Goal: Information Seeking & Learning: Learn about a topic

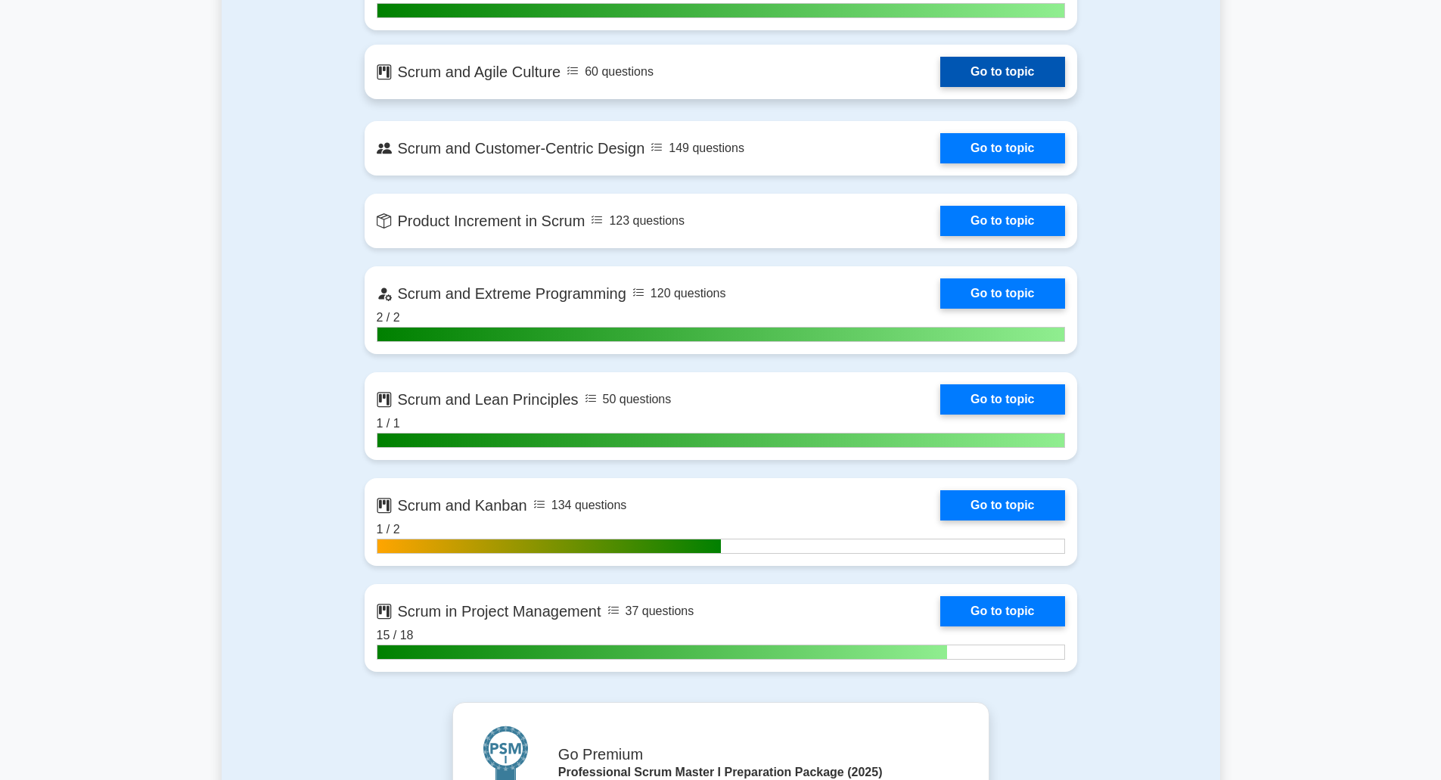
click at [601, 67] on link "Go to topic" at bounding box center [1002, 72] width 124 height 30
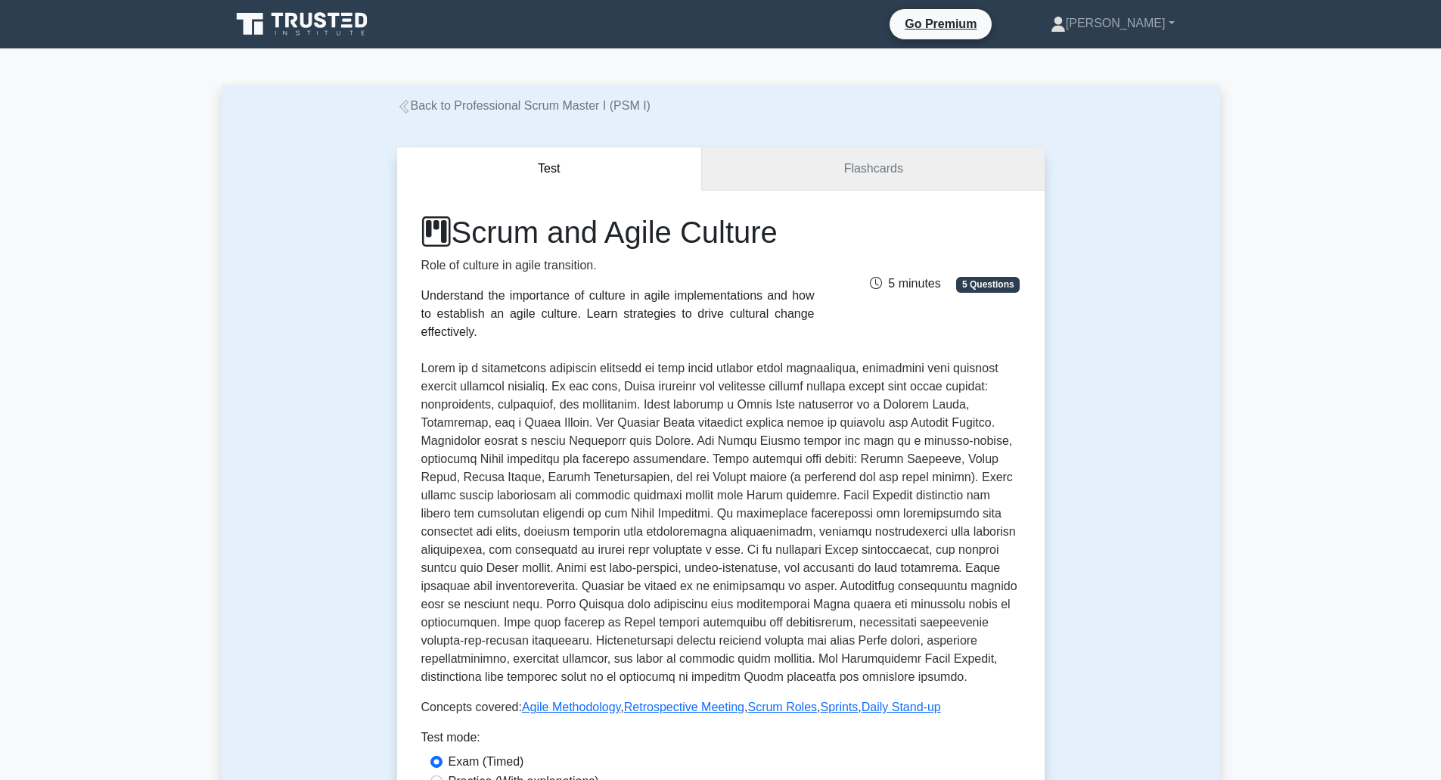
click at [819, 165] on link "Flashcards" at bounding box center [873, 169] width 342 height 43
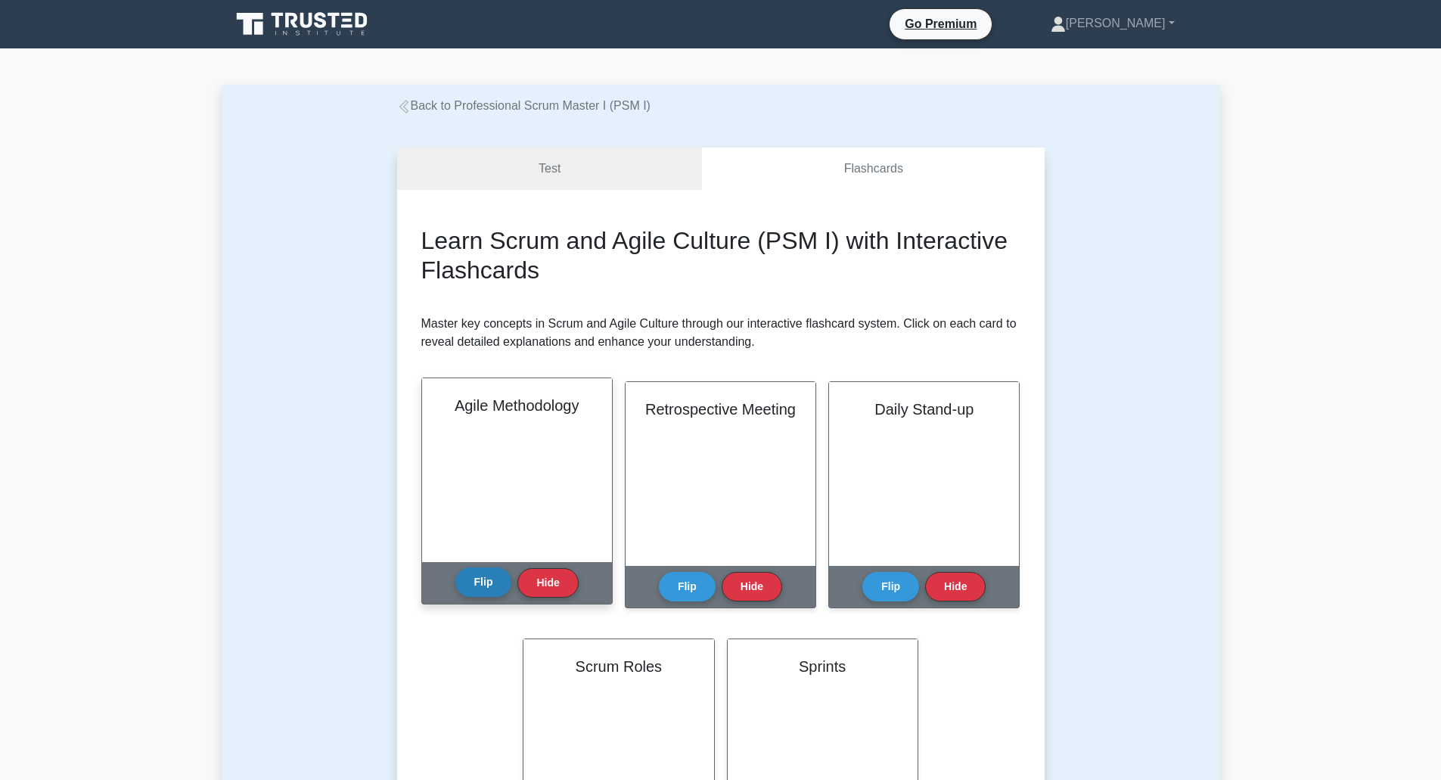
click at [496, 587] on button "Flip" at bounding box center [483, 582] width 57 height 30
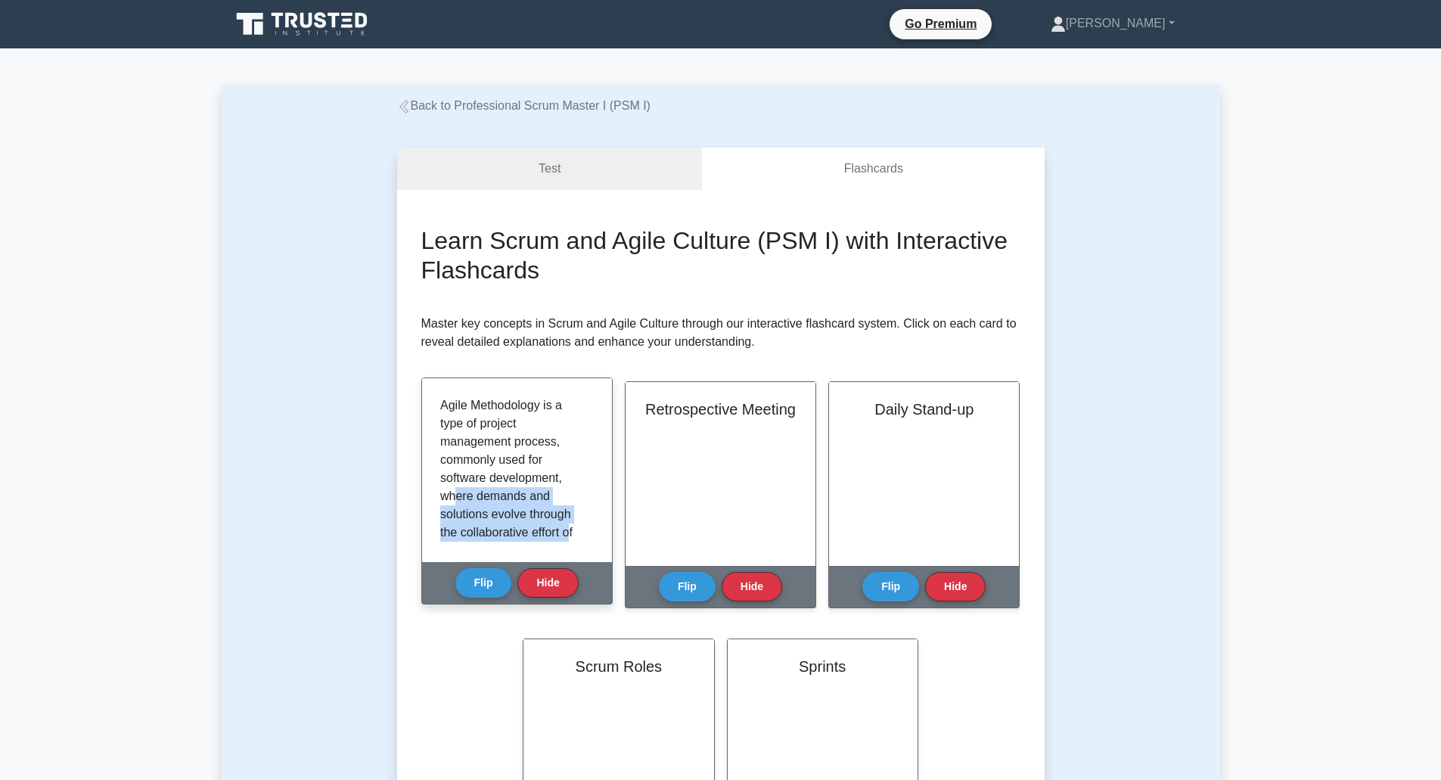
drag, startPoint x: 458, startPoint y: 493, endPoint x: 573, endPoint y: 528, distance: 120.1
click at [573, 528] on p "Agile Methodology is a type of project management process, commonly used for so…" at bounding box center [514, 605] width 148 height 418
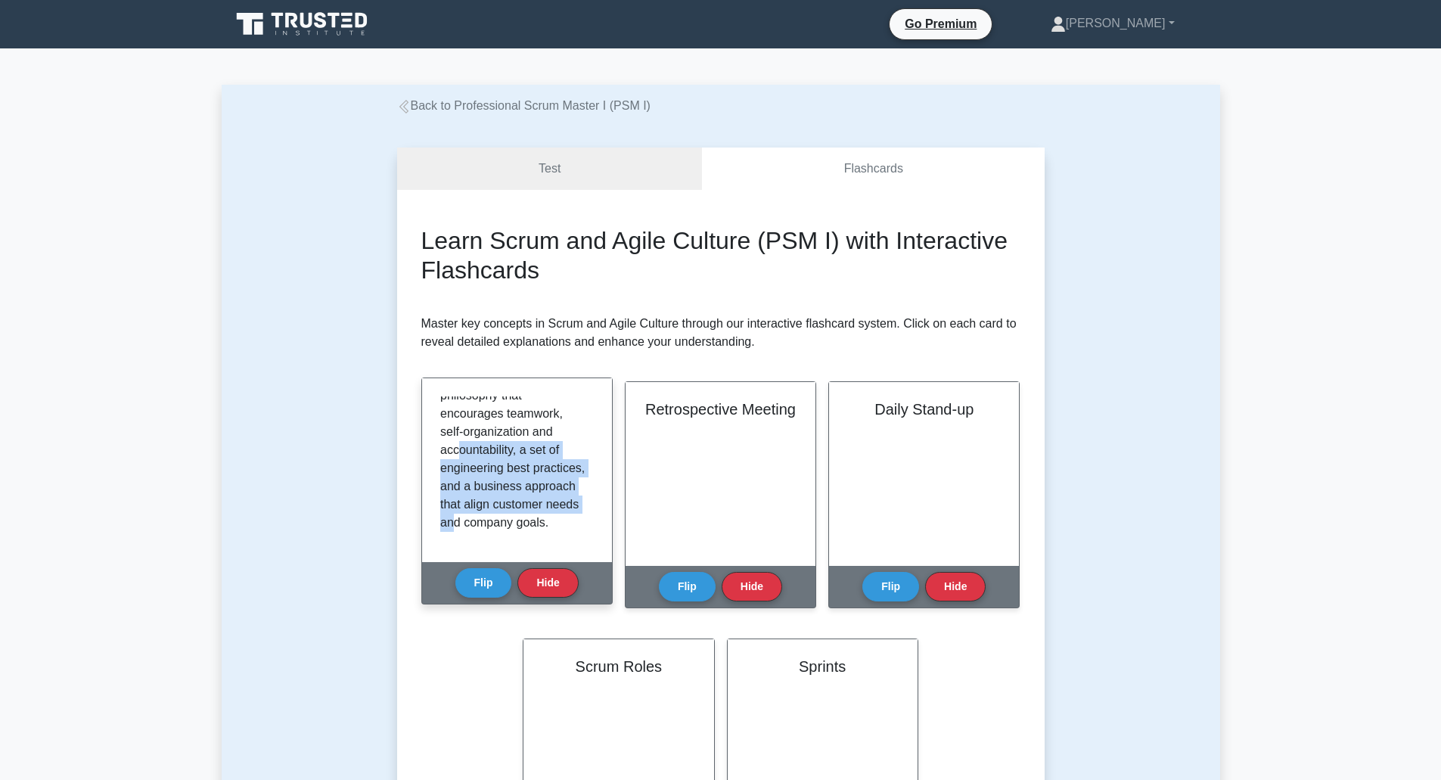
drag, startPoint x: 456, startPoint y: 452, endPoint x: 540, endPoint y: 521, distance: 109.1
click at [540, 521] on p "Agile Methodology is a type of project management process, commonly used for so…" at bounding box center [514, 323] width 148 height 418
click at [527, 512] on p "Agile Methodology is a type of project management process, commonly used for so…" at bounding box center [514, 323] width 148 height 418
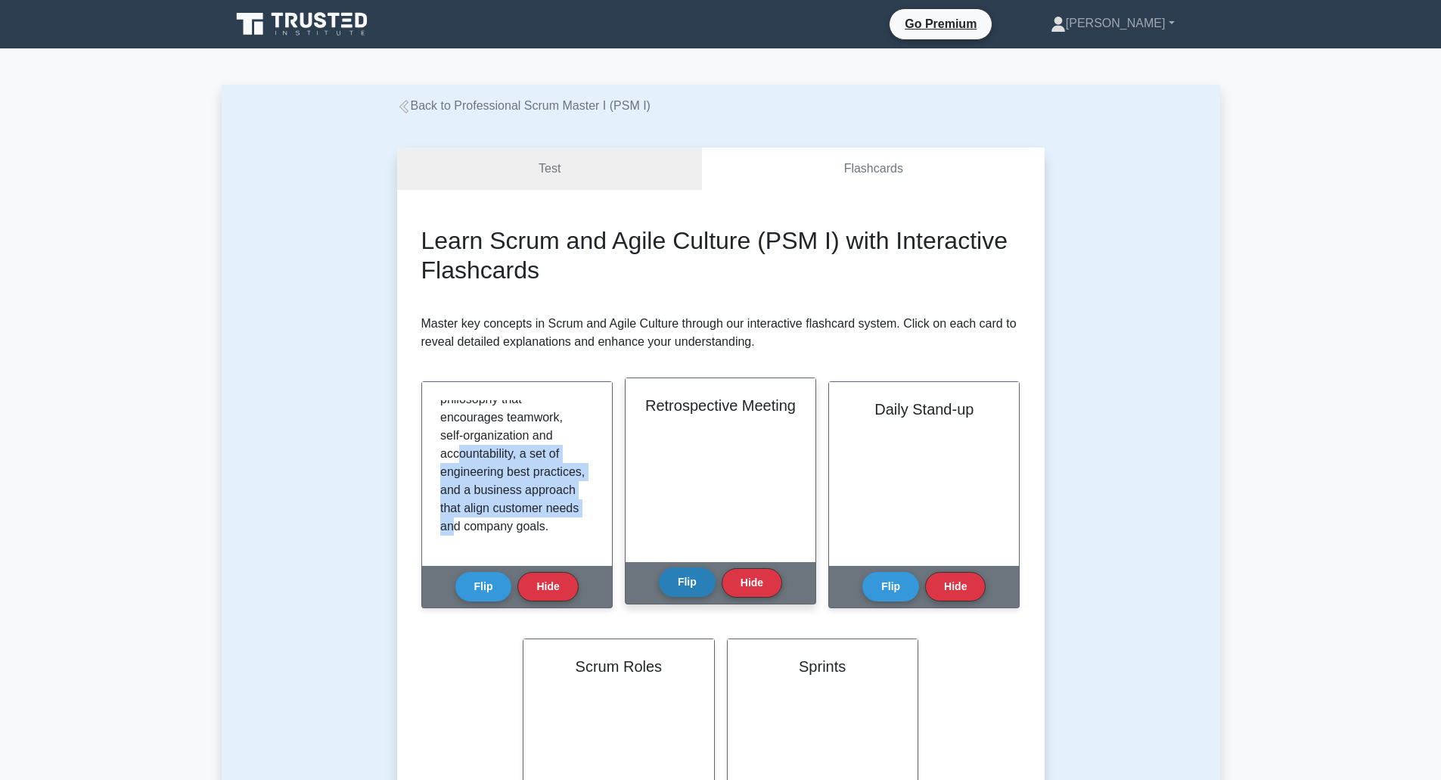
click at [682, 580] on button "Flip" at bounding box center [687, 582] width 57 height 30
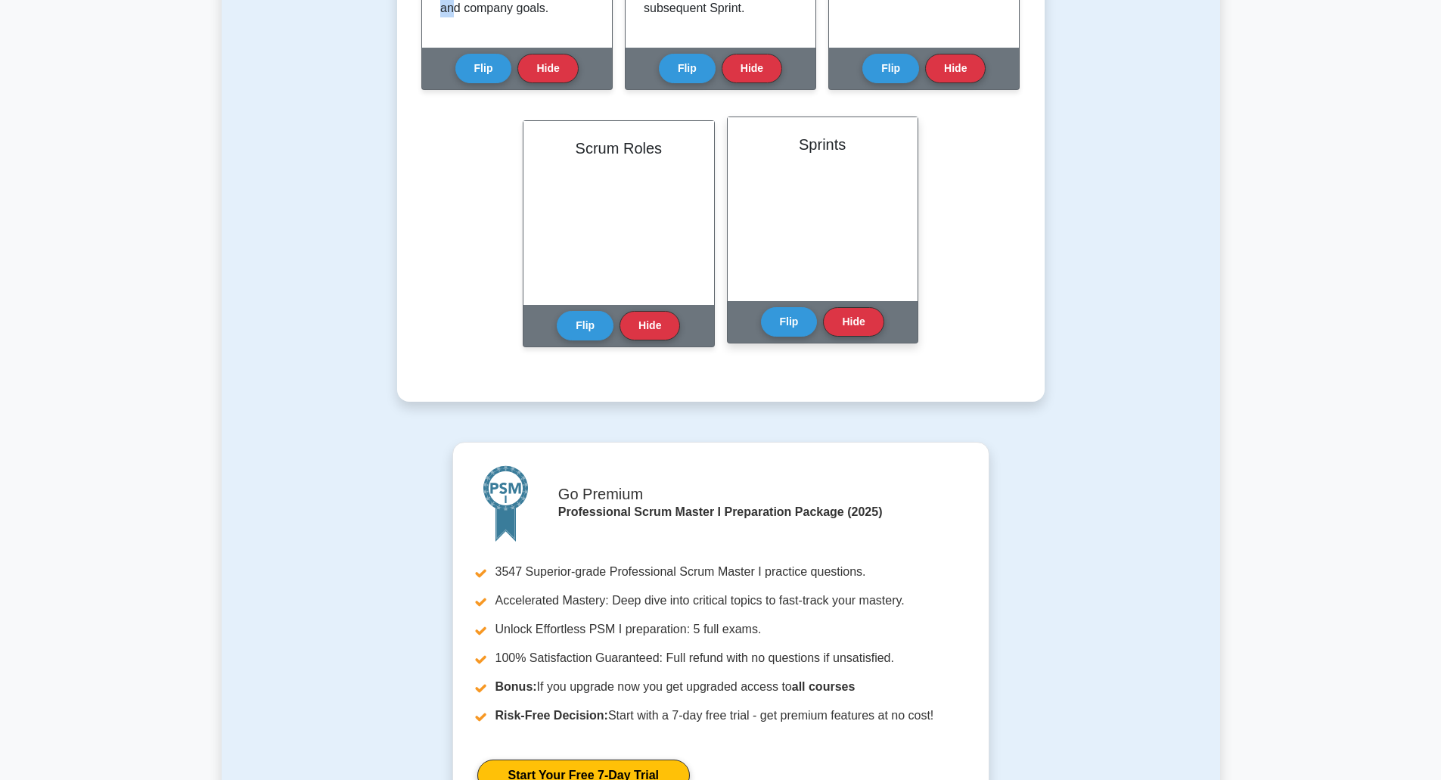
scroll to position [530, 0]
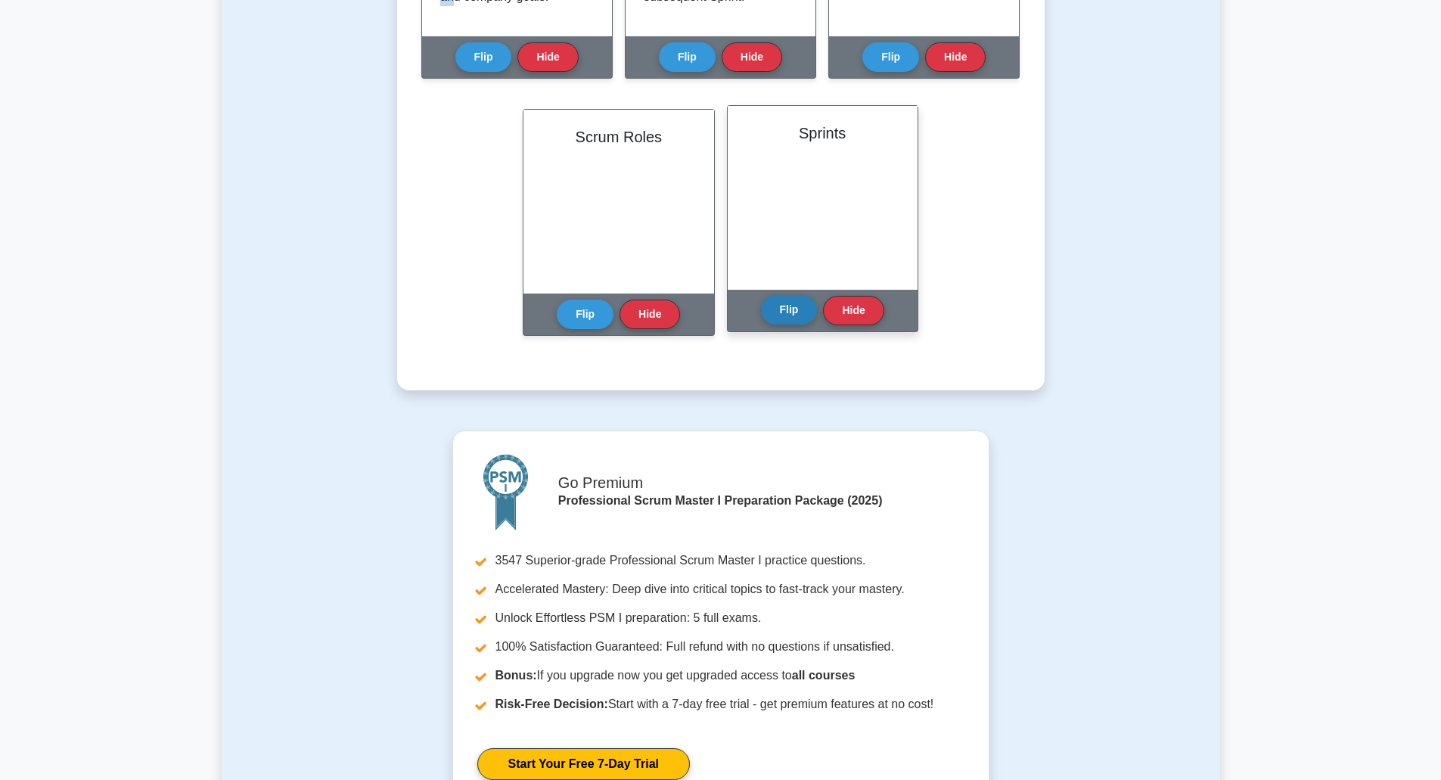
click at [776, 314] on button "Flip" at bounding box center [789, 310] width 57 height 30
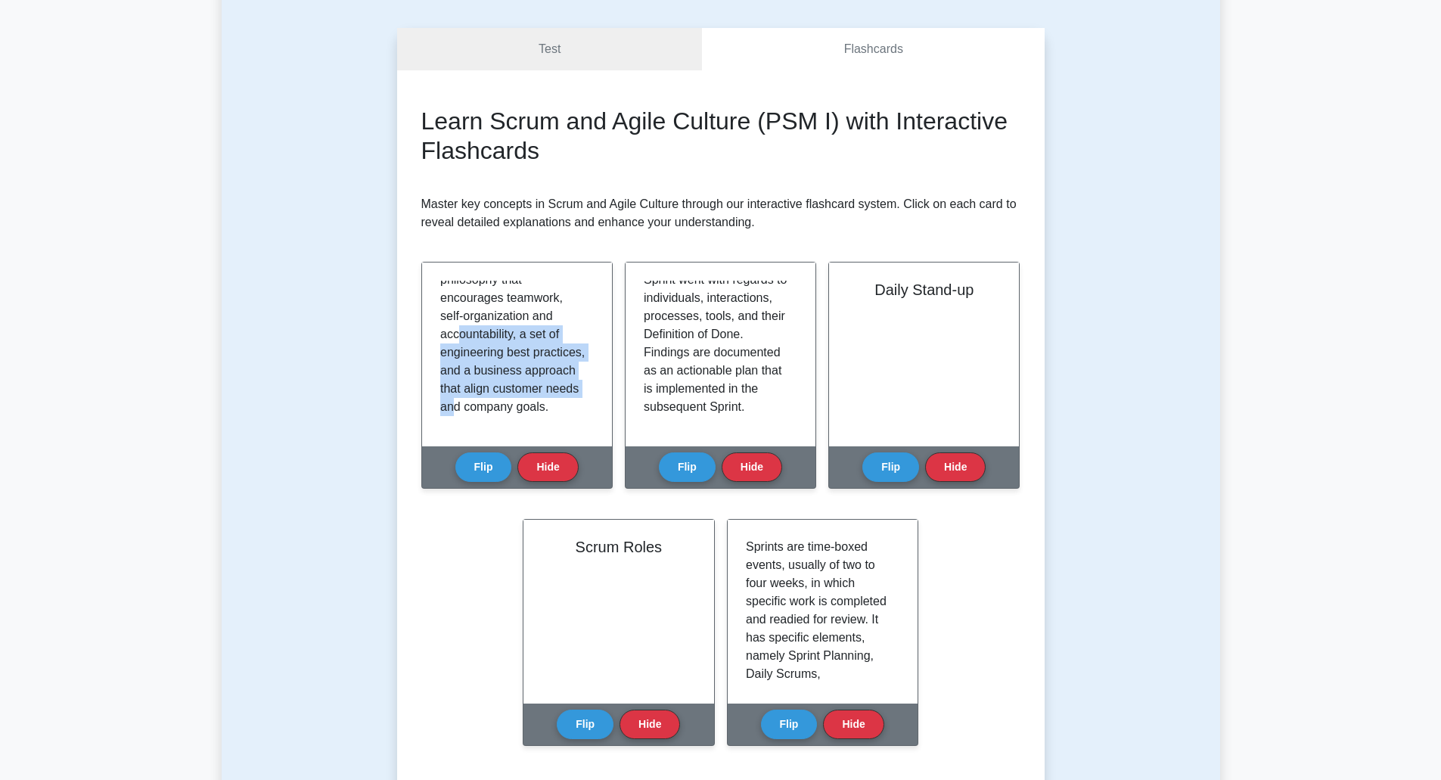
scroll to position [0, 0]
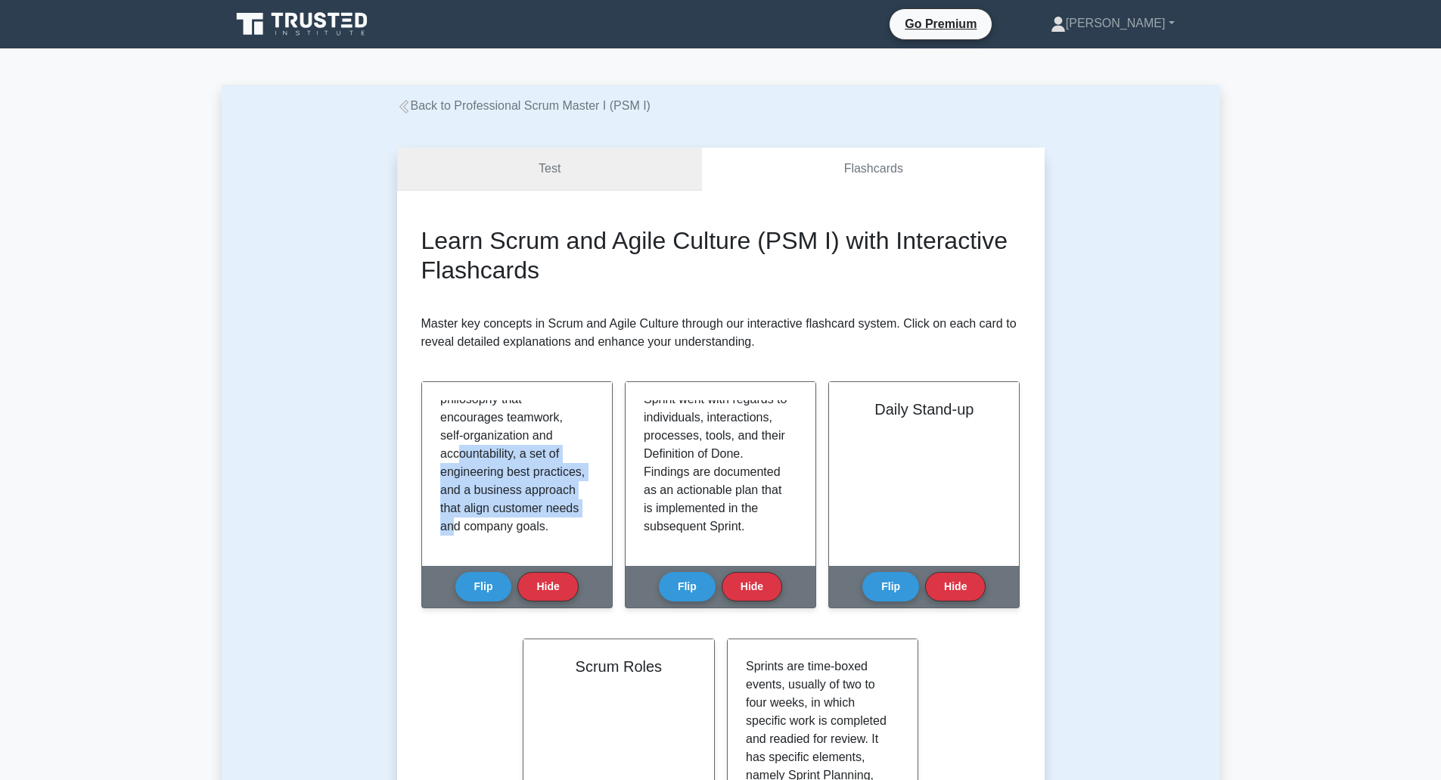
click at [508, 166] on link "Test" at bounding box center [550, 169] width 306 height 43
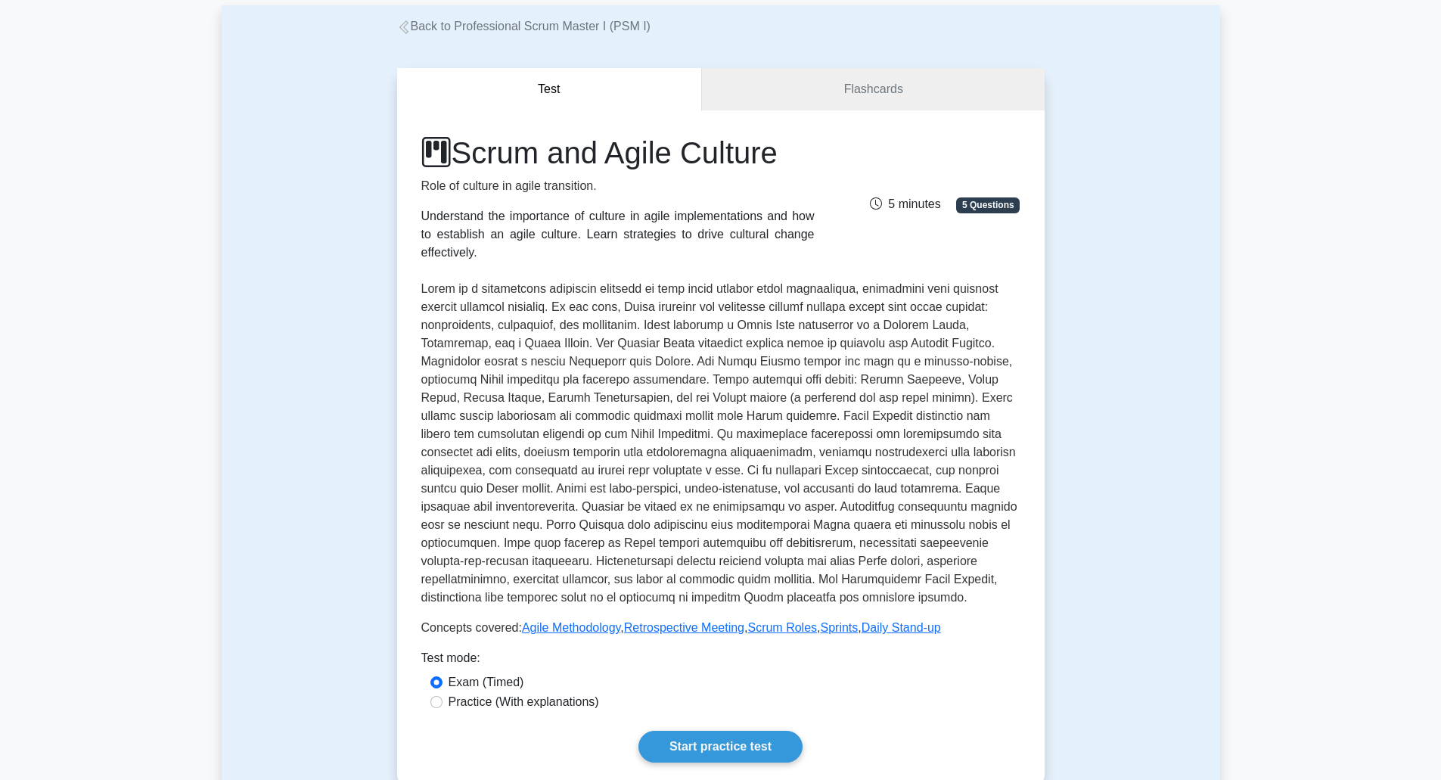
scroll to position [454, 0]
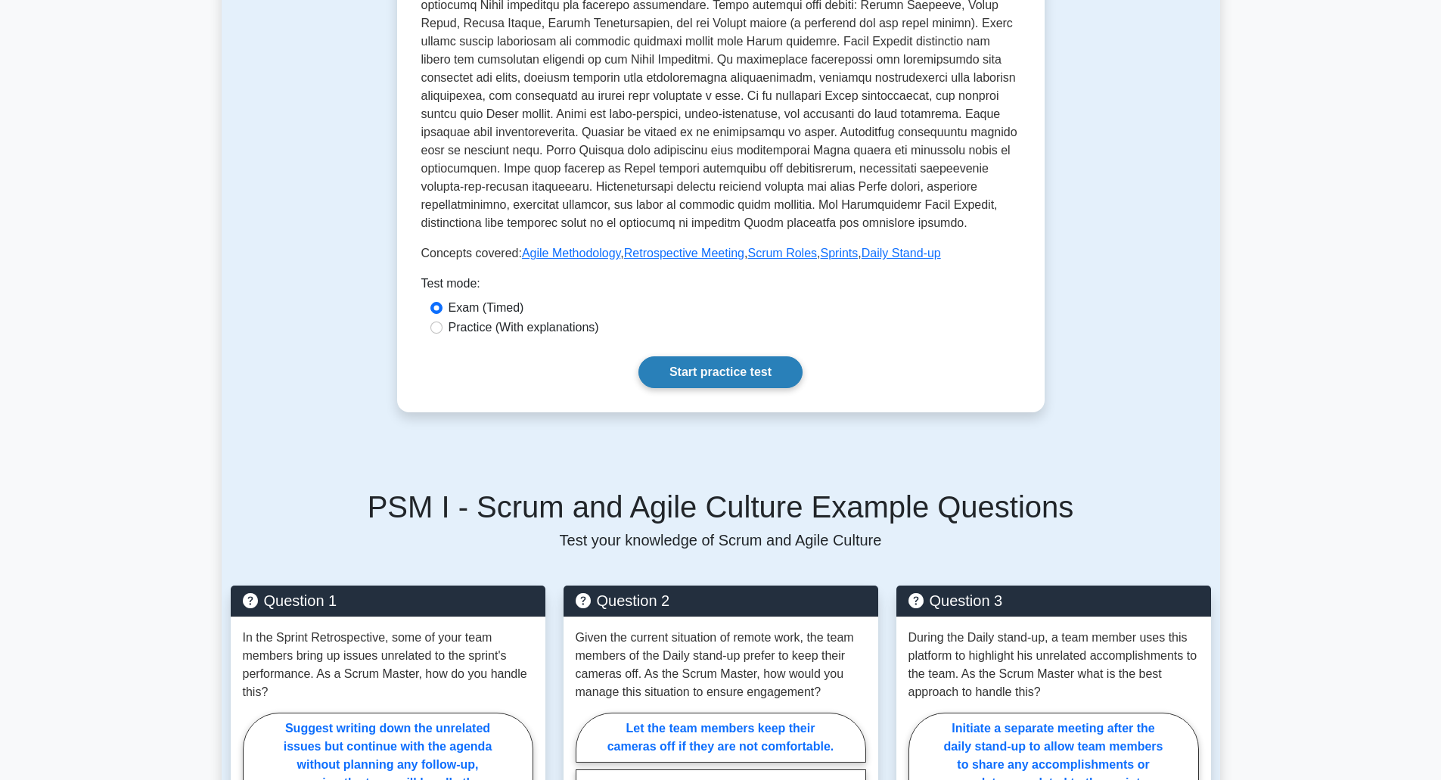
click at [753, 356] on link "Start practice test" at bounding box center [720, 372] width 164 height 32
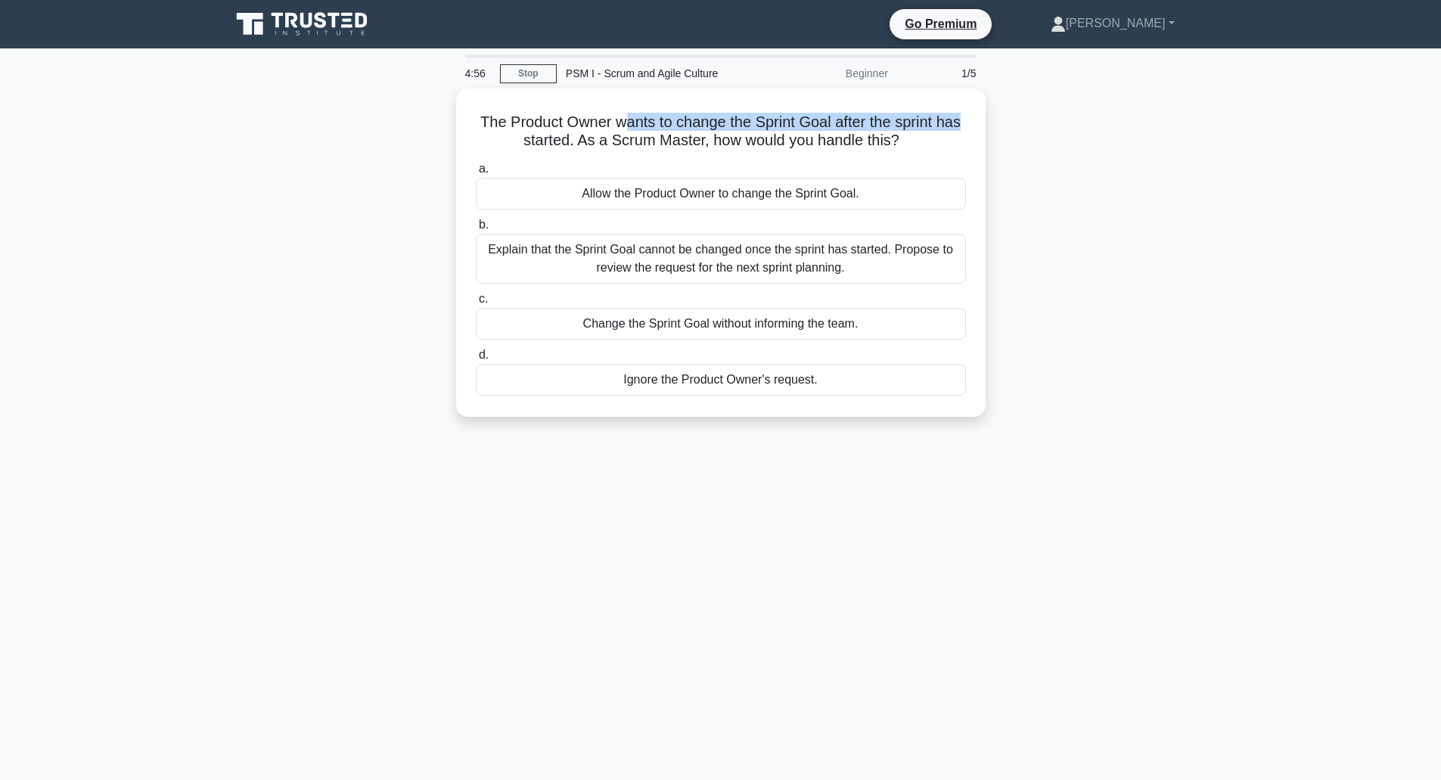
drag, startPoint x: 626, startPoint y: 123, endPoint x: 996, endPoint y: 111, distance: 370.9
click at [996, 111] on div "The Product Owner wants to change the Sprint Goal after the sprint has started.…" at bounding box center [721, 262] width 999 height 346
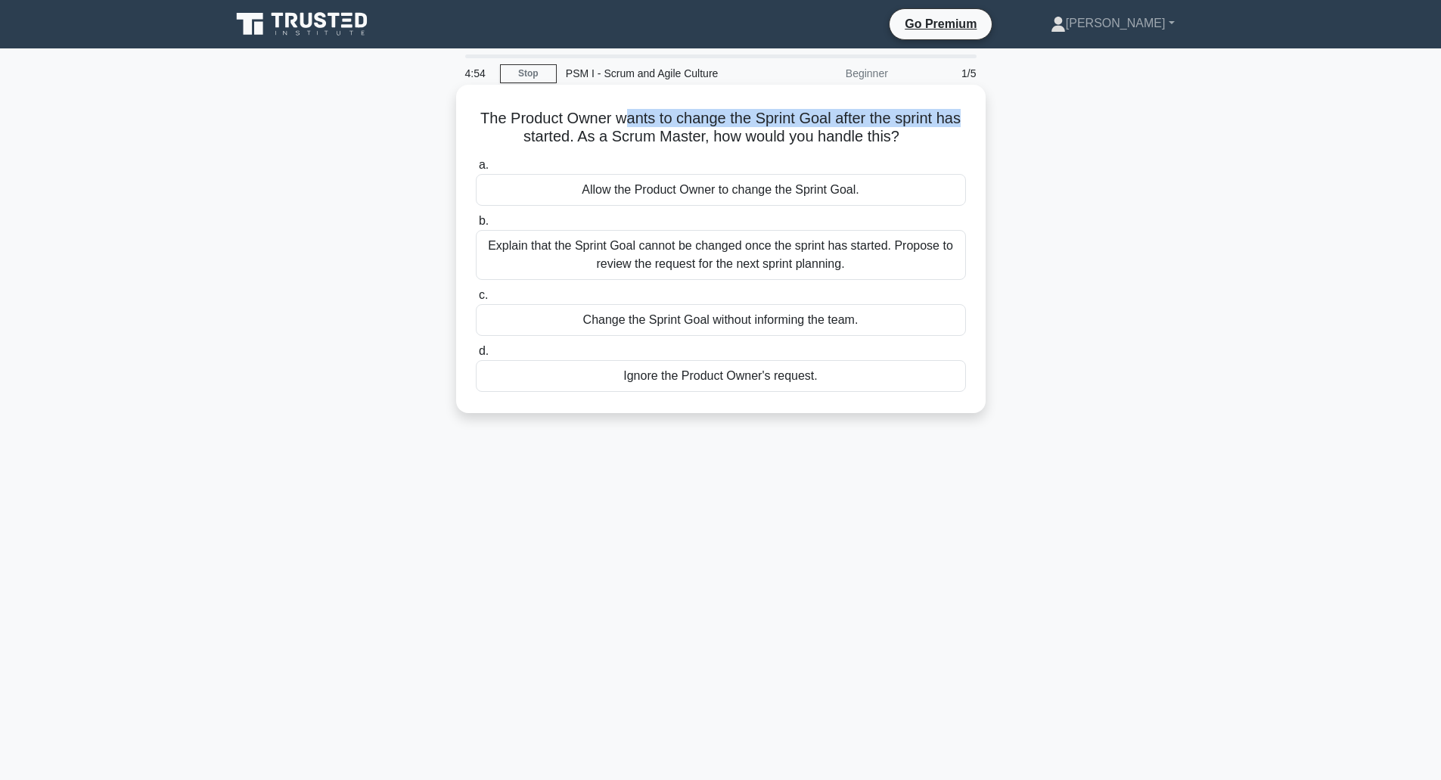
drag, startPoint x: 610, startPoint y: 140, endPoint x: 912, endPoint y: 130, distance: 302.0
click at [912, 130] on h5 "The Product Owner wants to change the Sprint Goal after the sprint has started.…" at bounding box center [720, 128] width 493 height 38
click at [772, 261] on div "Explain that the Sprint Goal cannot be changed once the sprint has started. Pro…" at bounding box center [721, 255] width 490 height 50
click at [476, 226] on input "b. Explain that the Sprint Goal cannot be changed once the sprint has started. …" at bounding box center [476, 221] width 0 height 10
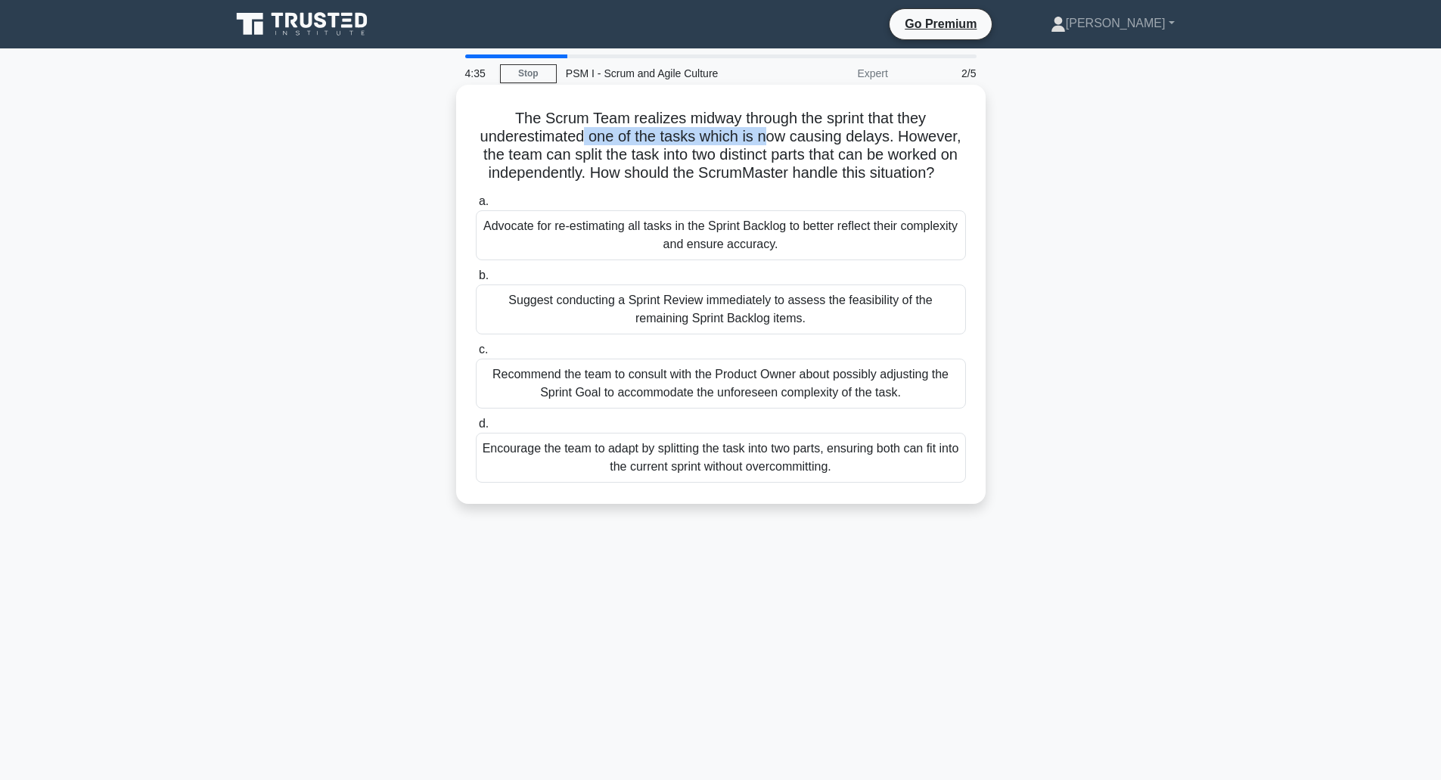
drag, startPoint x: 584, startPoint y: 141, endPoint x: 770, endPoint y: 138, distance: 186.1
click at [770, 138] on h5 "The Scrum Team realizes midway through the sprint that they underestimated one …" at bounding box center [720, 146] width 493 height 74
drag, startPoint x: 539, startPoint y: 160, endPoint x: 621, endPoint y: 163, distance: 82.5
click at [621, 163] on h5 "The Scrum Team realizes midway through the sprint that they underestimated one …" at bounding box center [720, 146] width 493 height 74
click at [682, 483] on div "Encourage the team to adapt by splitting the task into two parts, ensuring both…" at bounding box center [721, 458] width 490 height 50
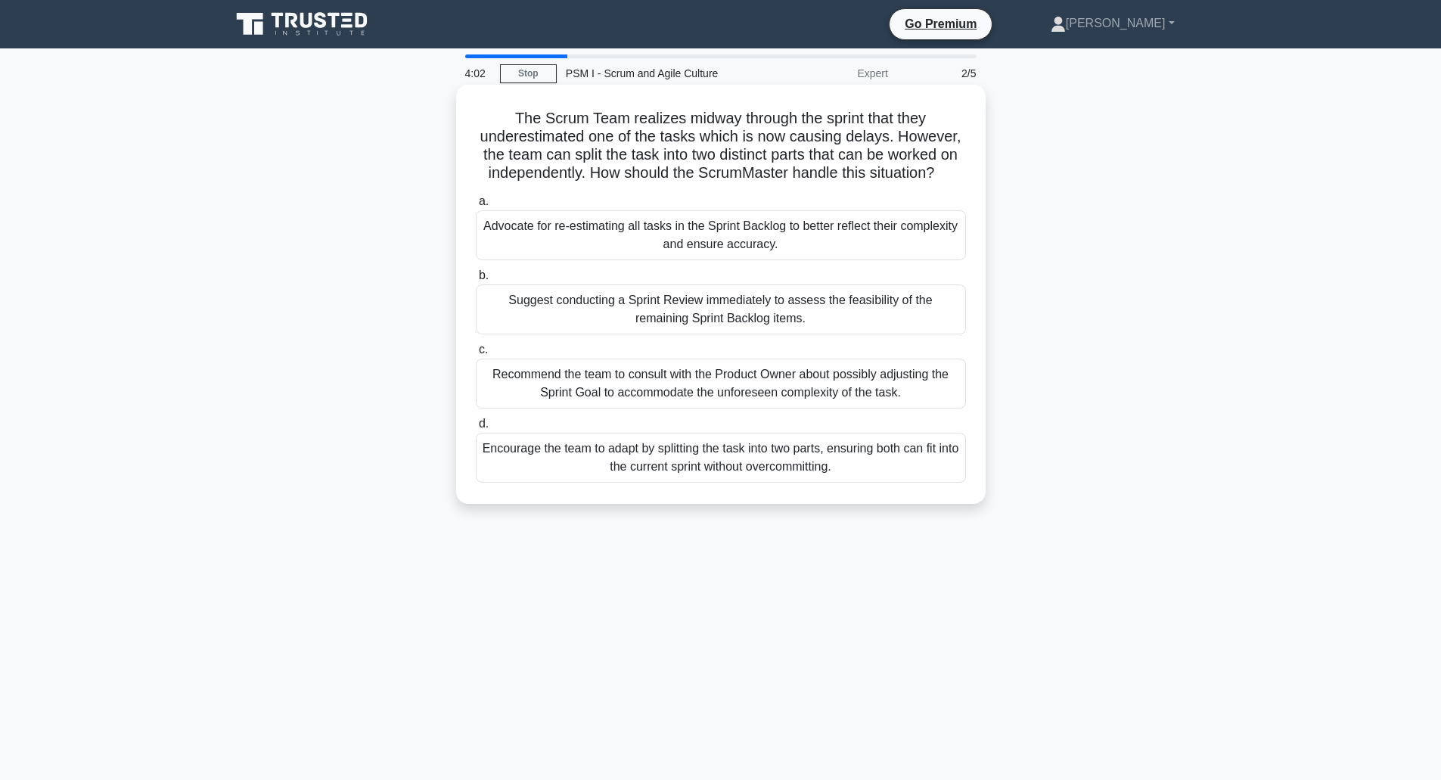
click at [476, 429] on input "d. Encourage the team to adapt by splitting the task into two parts, ensuring b…" at bounding box center [476, 424] width 0 height 10
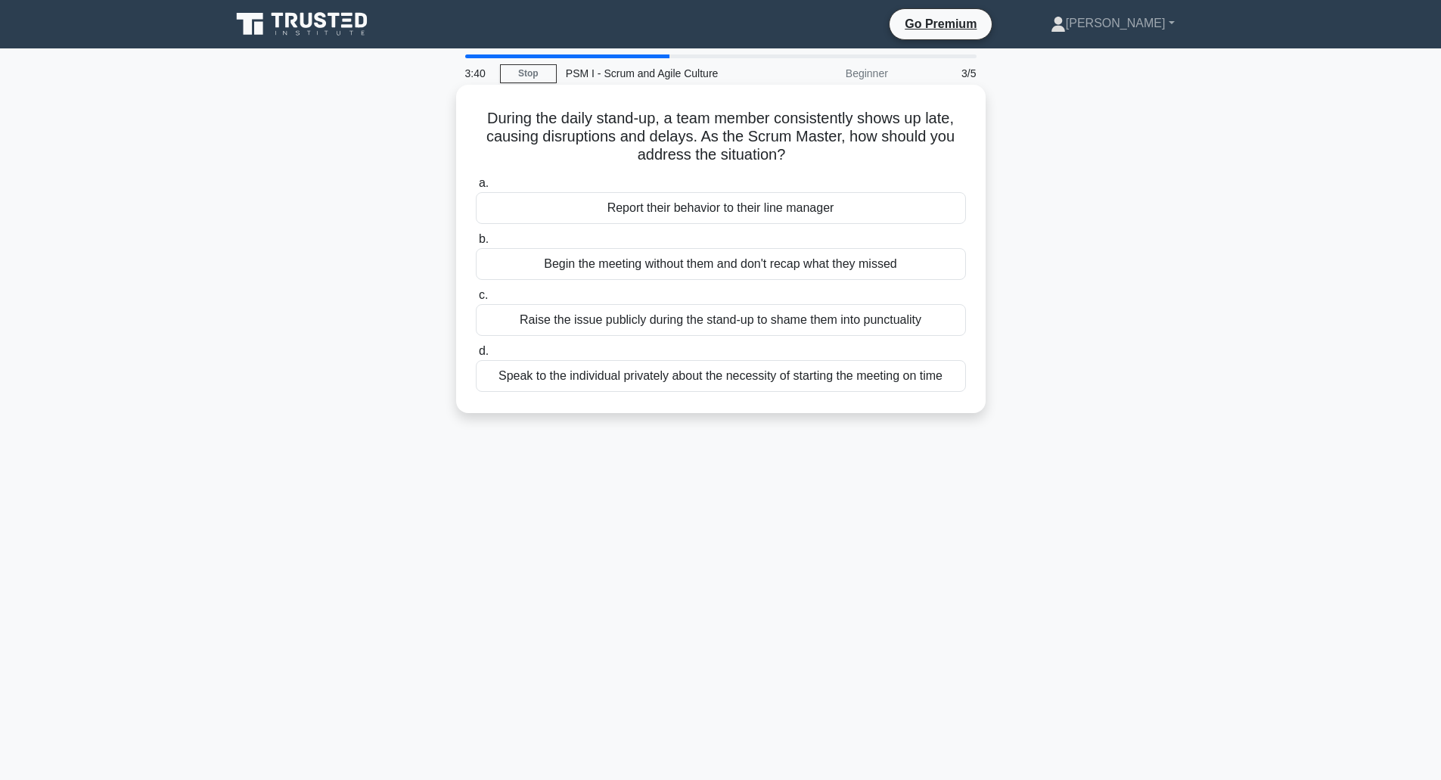
click at [743, 377] on div "Speak to the individual privately about the necessity of starting the meeting o…" at bounding box center [721, 376] width 490 height 32
click at [476, 356] on input "d. Speak to the individual privately about the necessity of starting the meetin…" at bounding box center [476, 351] width 0 height 10
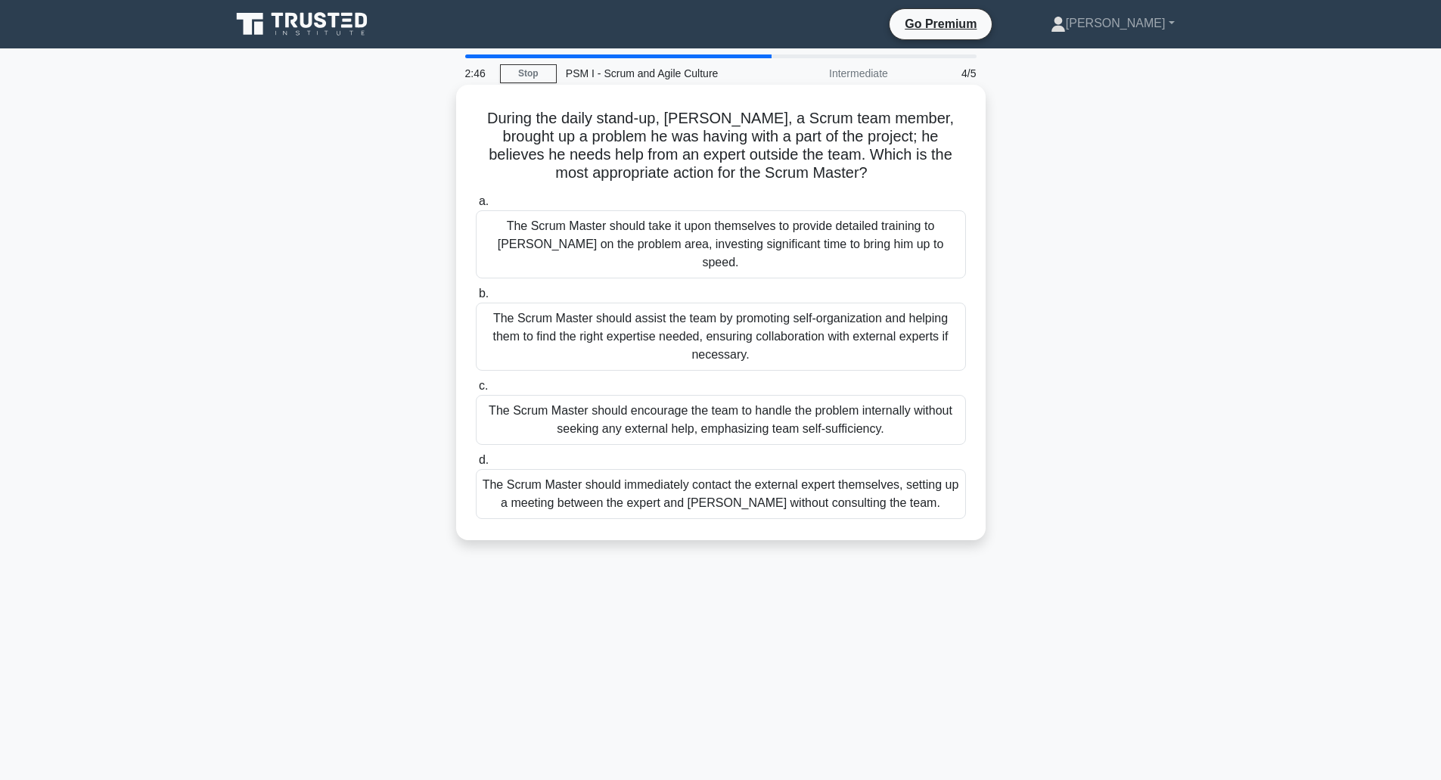
click at [764, 317] on div "The Scrum Master should assist the team by promoting self-organization and help…" at bounding box center [721, 337] width 490 height 68
click at [476, 299] on input "b. The Scrum Master should assist the team by promoting self-organization and h…" at bounding box center [476, 294] width 0 height 10
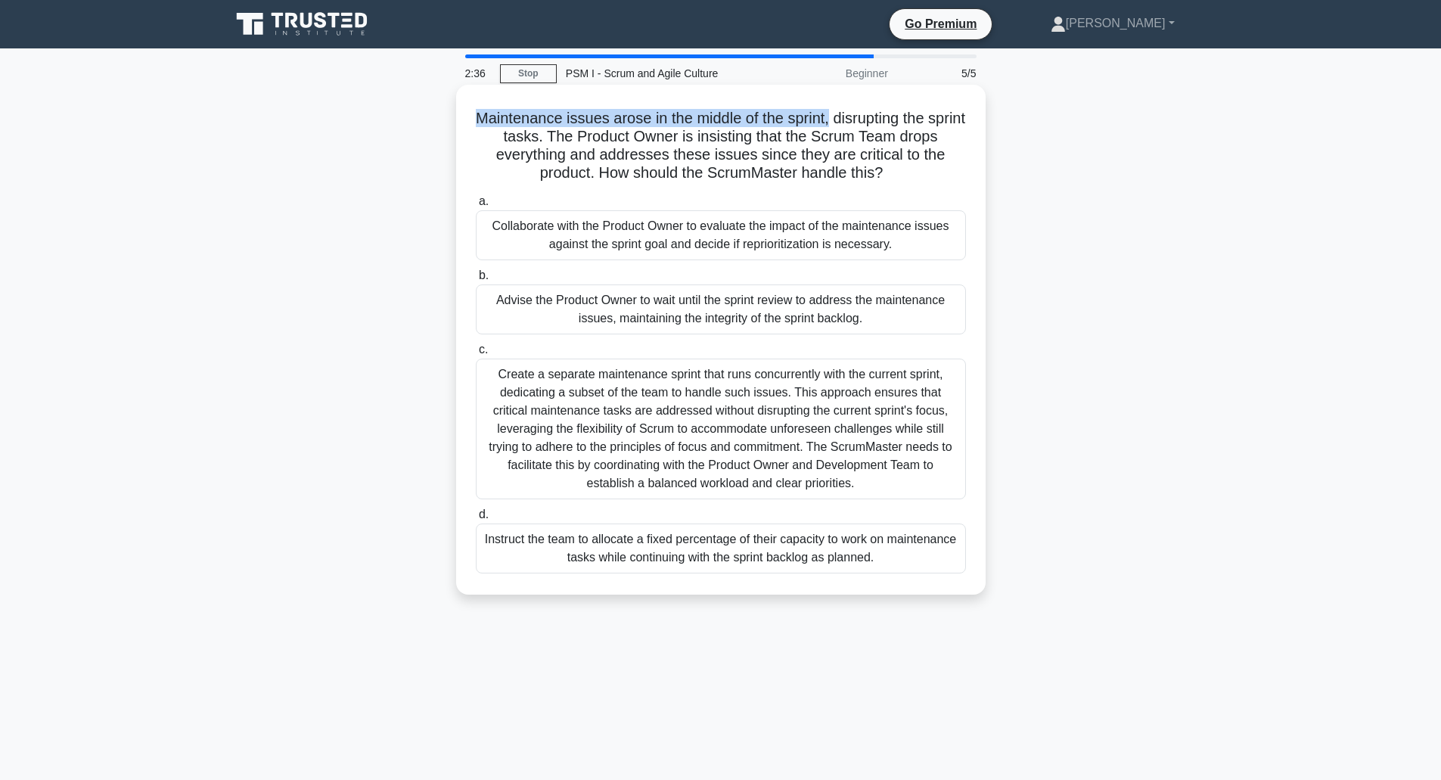
drag, startPoint x: 850, startPoint y: 117, endPoint x: 485, endPoint y: 122, distance: 364.7
click at [485, 122] on h5 "Maintenance issues arose in the middle of the sprint, disrupting the sprint tas…" at bounding box center [720, 146] width 493 height 74
copy h5 "Maintenance issues arose in the middle of the sprint,"
drag, startPoint x: 562, startPoint y: 135, endPoint x: 906, endPoint y: 164, distance: 345.4
click at [906, 164] on h5 "Maintenance issues arose in the middle of the sprint, disrupting the sprint tas…" at bounding box center [720, 146] width 493 height 74
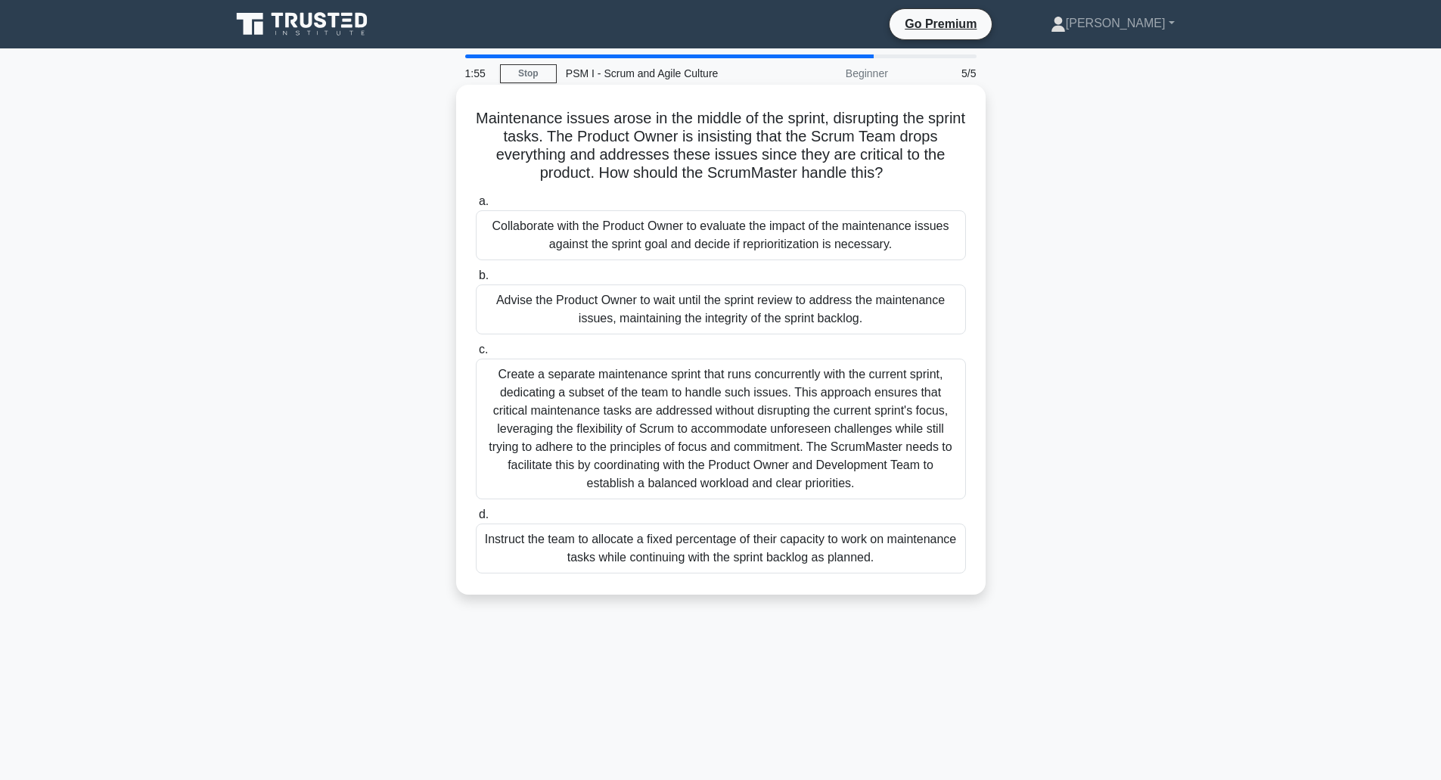
click at [739, 235] on div "Collaborate with the Product Owner to evaluate the impact of the maintenance is…" at bounding box center [721, 235] width 490 height 50
click at [476, 207] on input "a. Collaborate with the Product Owner to evaluate the impact of the maintenance…" at bounding box center [476, 202] width 0 height 10
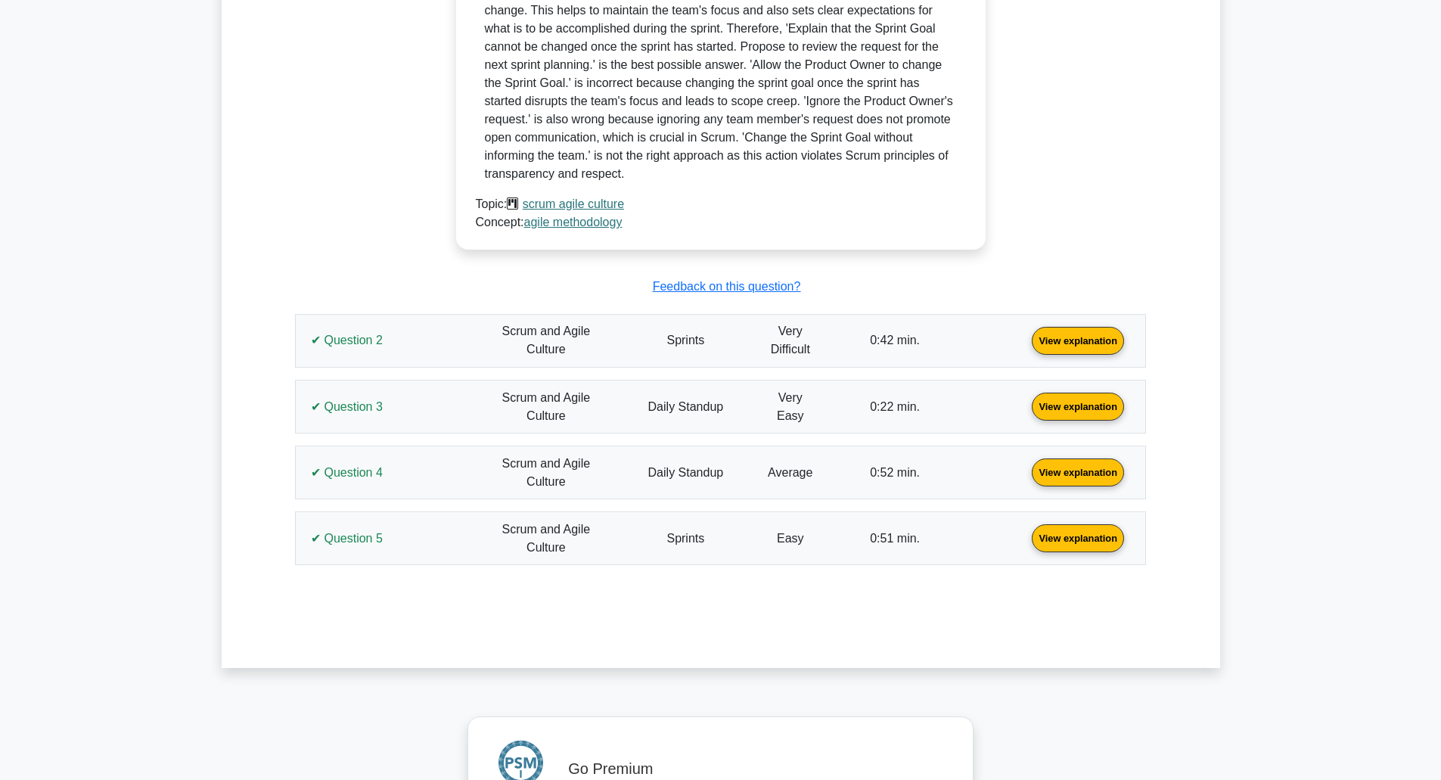
scroll to position [1135, 0]
click at [1026, 537] on link "View explanation" at bounding box center [1078, 536] width 104 height 13
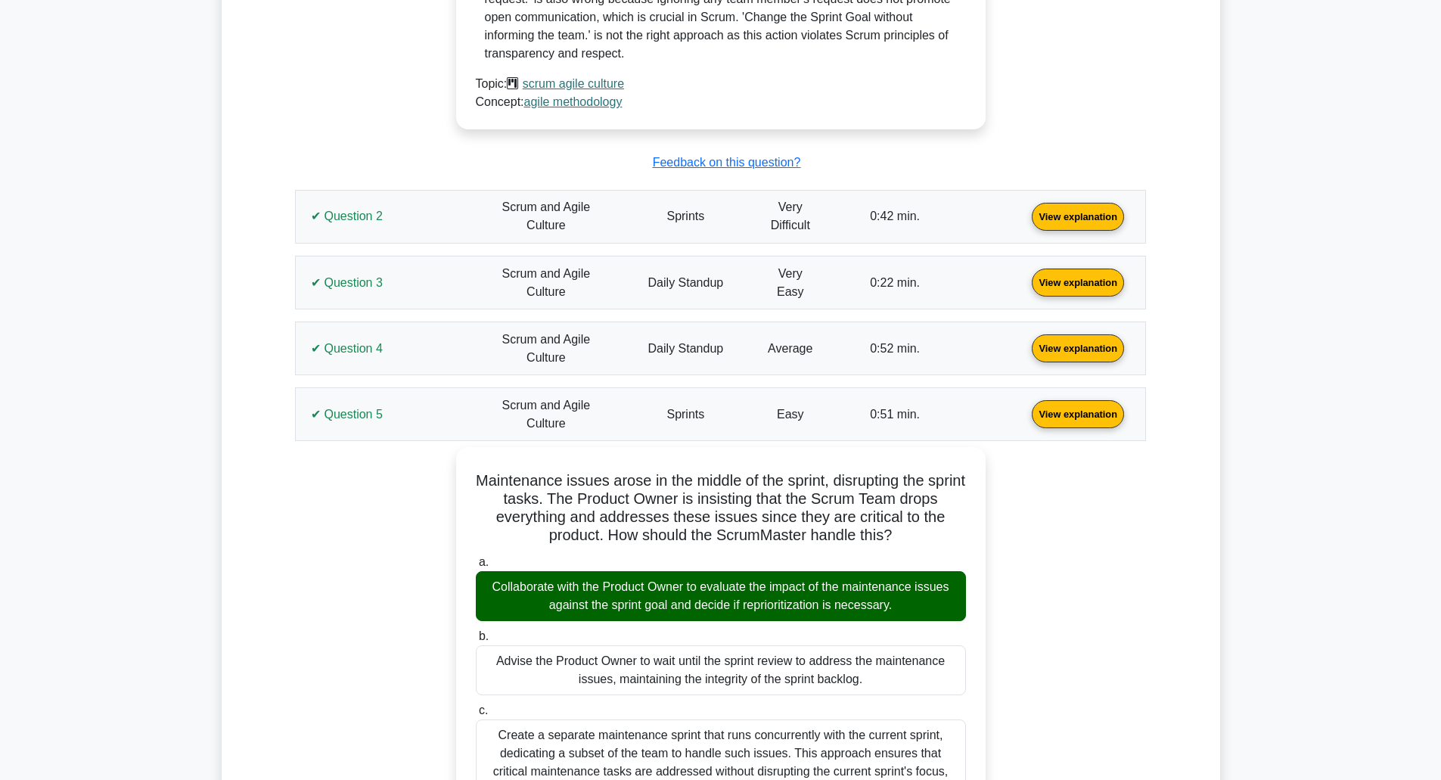
scroll to position [1286, 0]
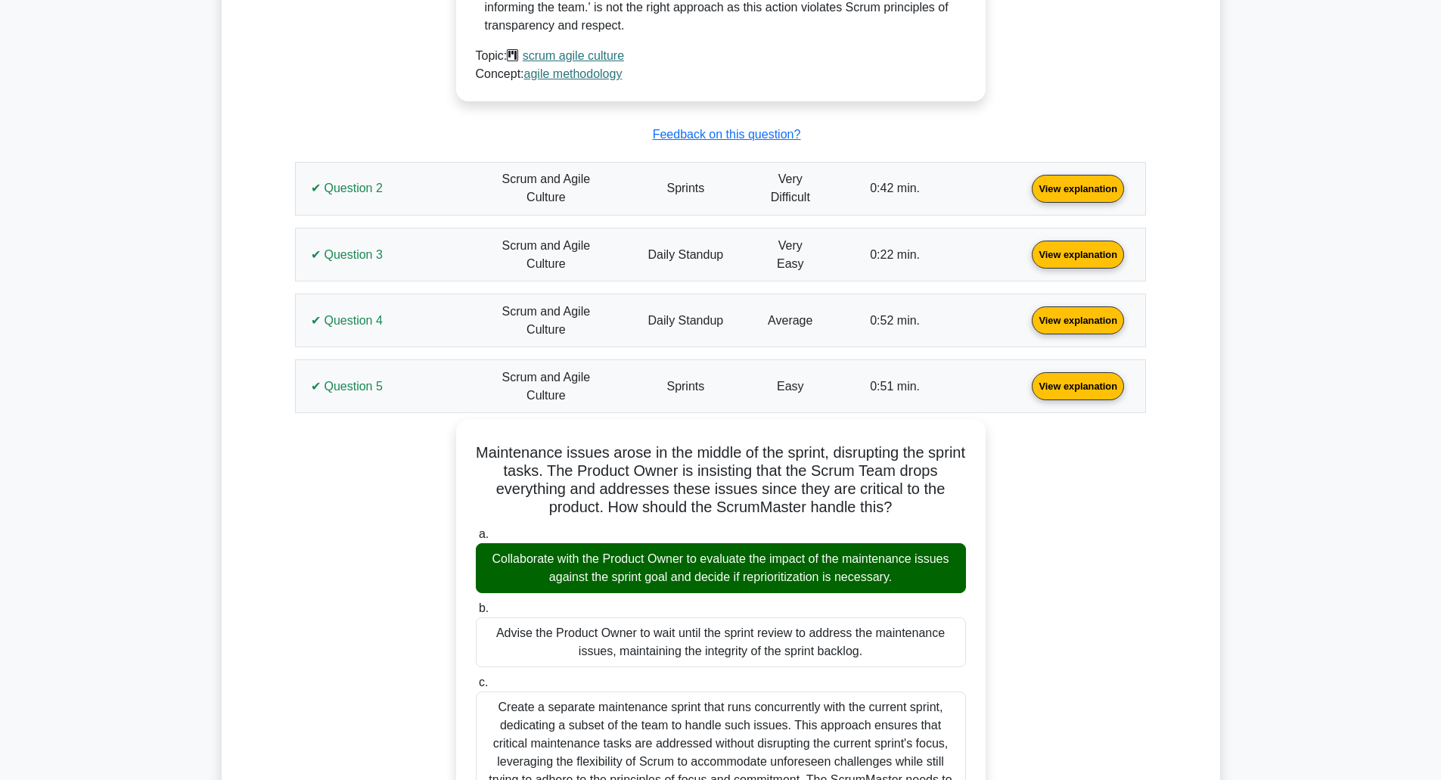
click at [1026, 323] on link "View explanation" at bounding box center [1078, 319] width 104 height 13
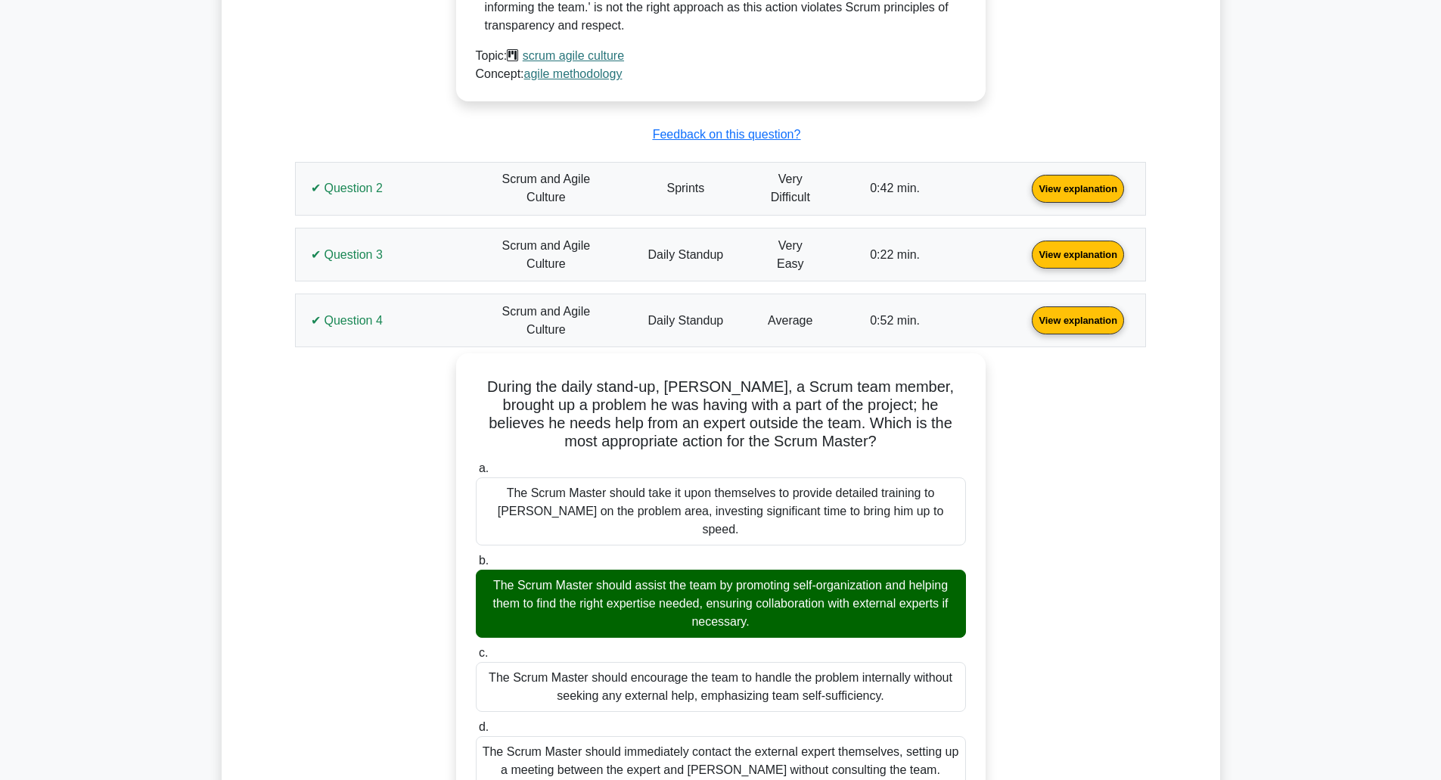
click at [1026, 260] on link "View explanation" at bounding box center [1078, 253] width 104 height 13
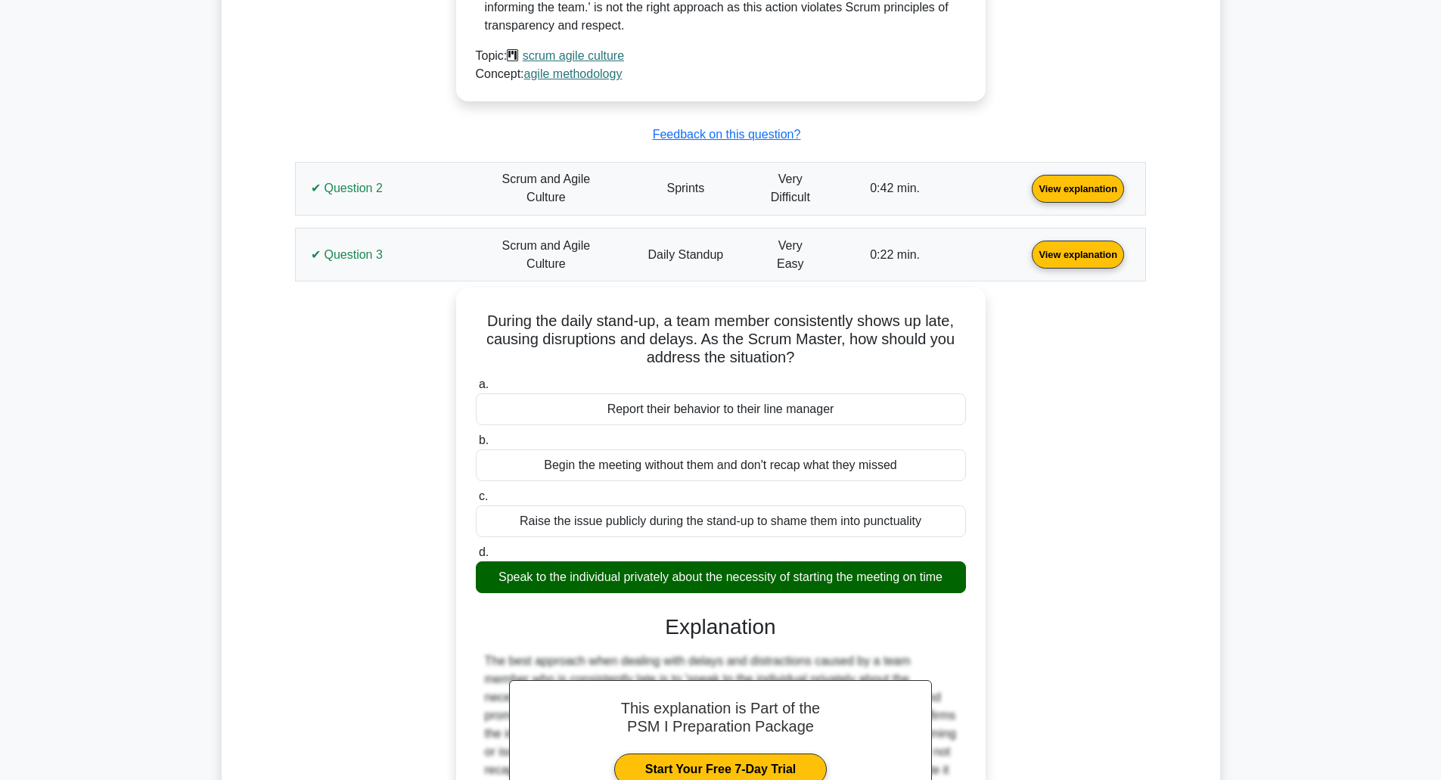
click at [1026, 194] on link "View explanation" at bounding box center [1078, 188] width 104 height 13
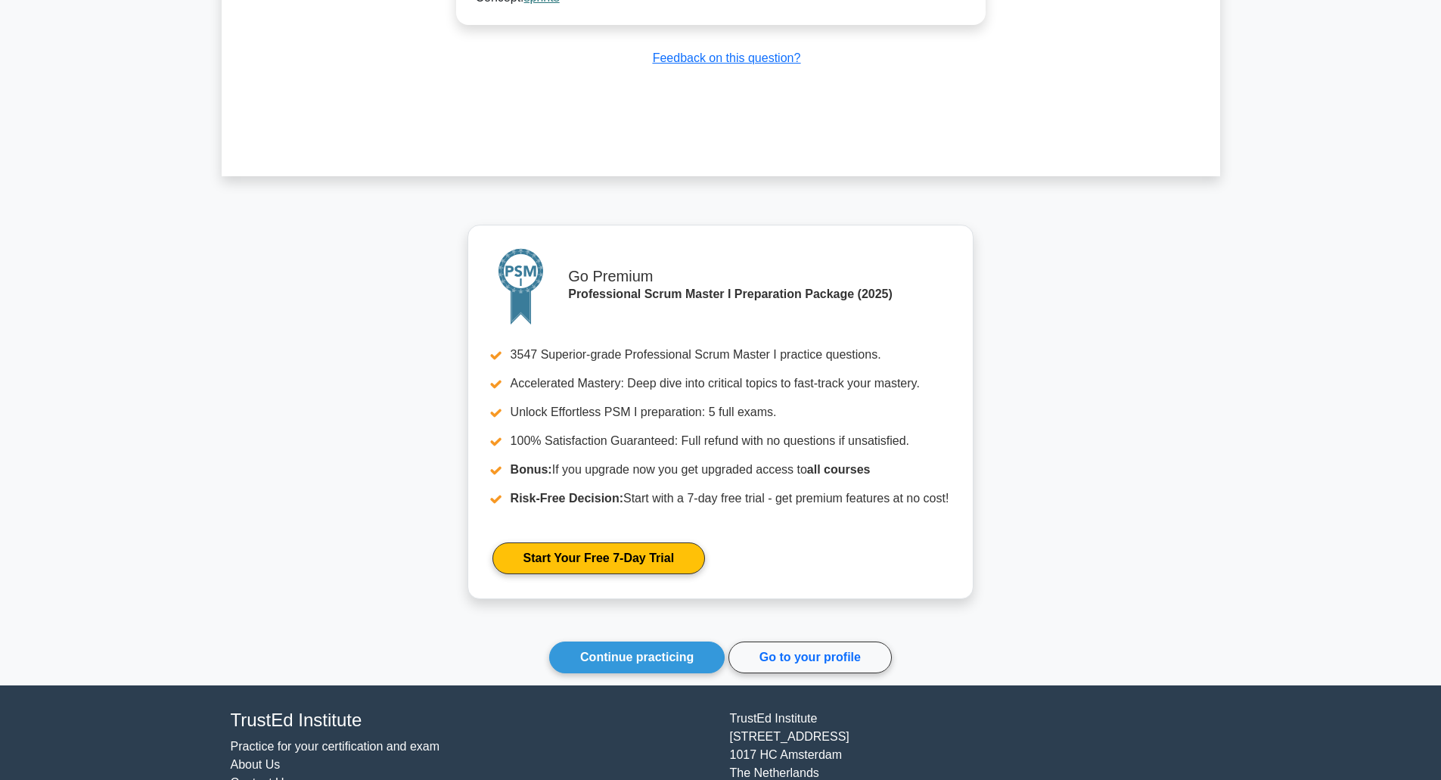
scroll to position [4748, 0]
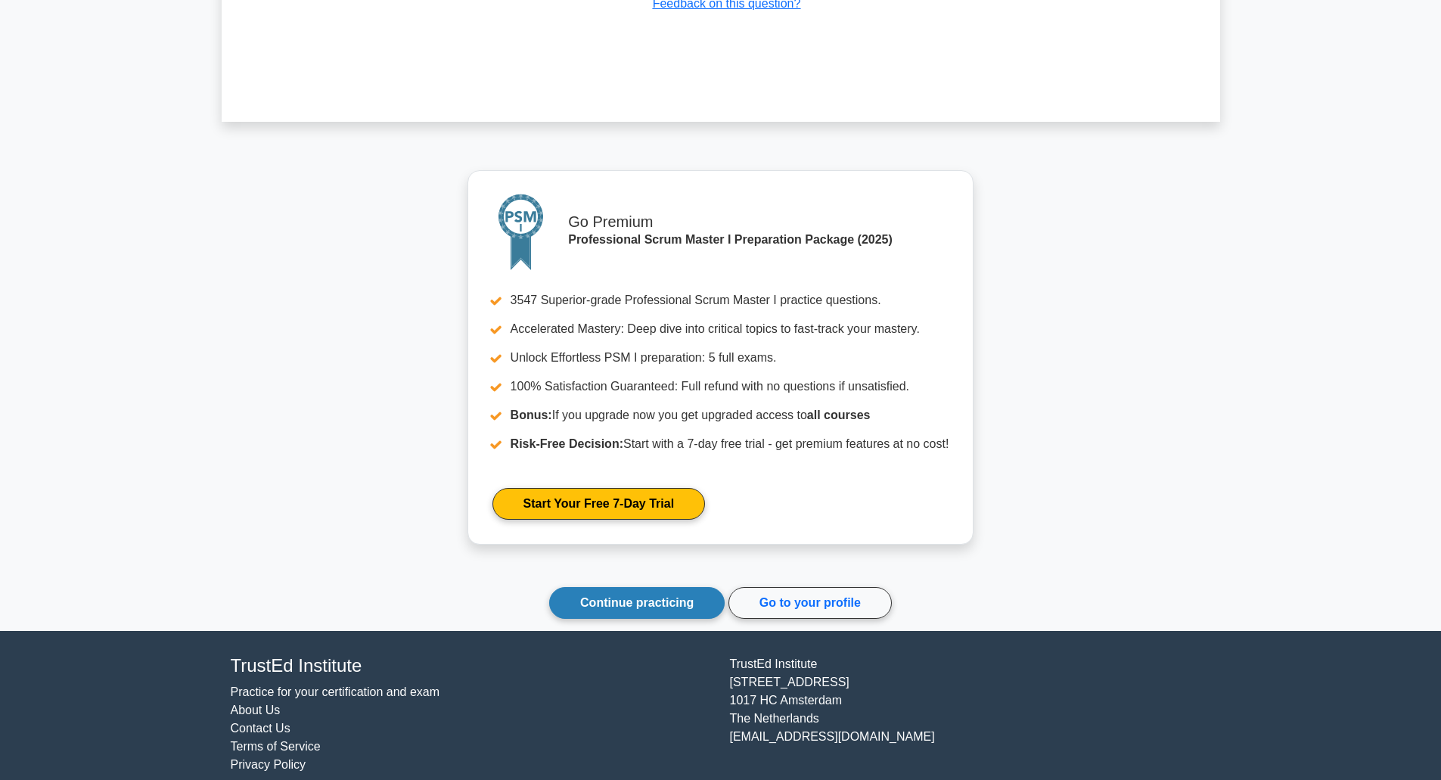
click at [607, 587] on link "Continue practicing" at bounding box center [637, 603] width 176 height 32
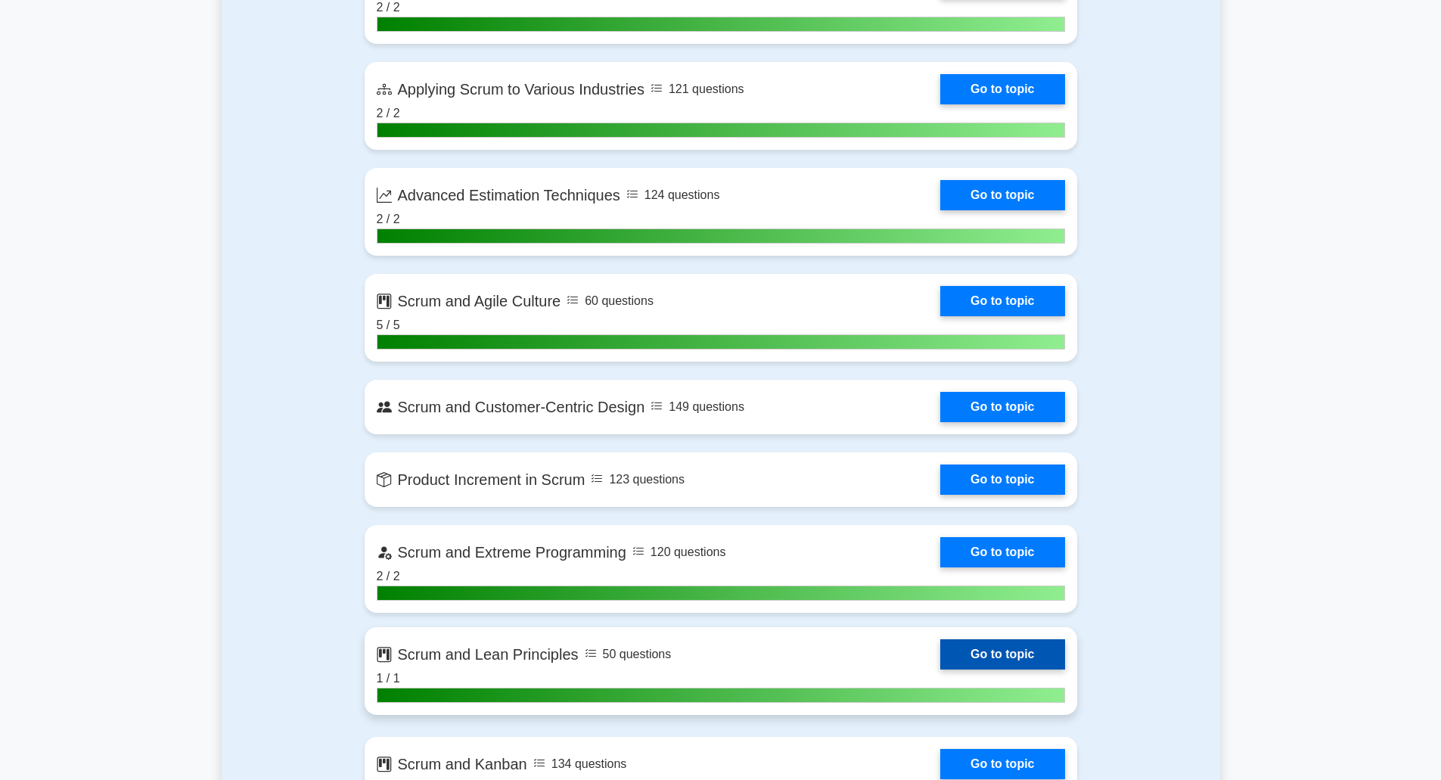
scroll to position [3253, 0]
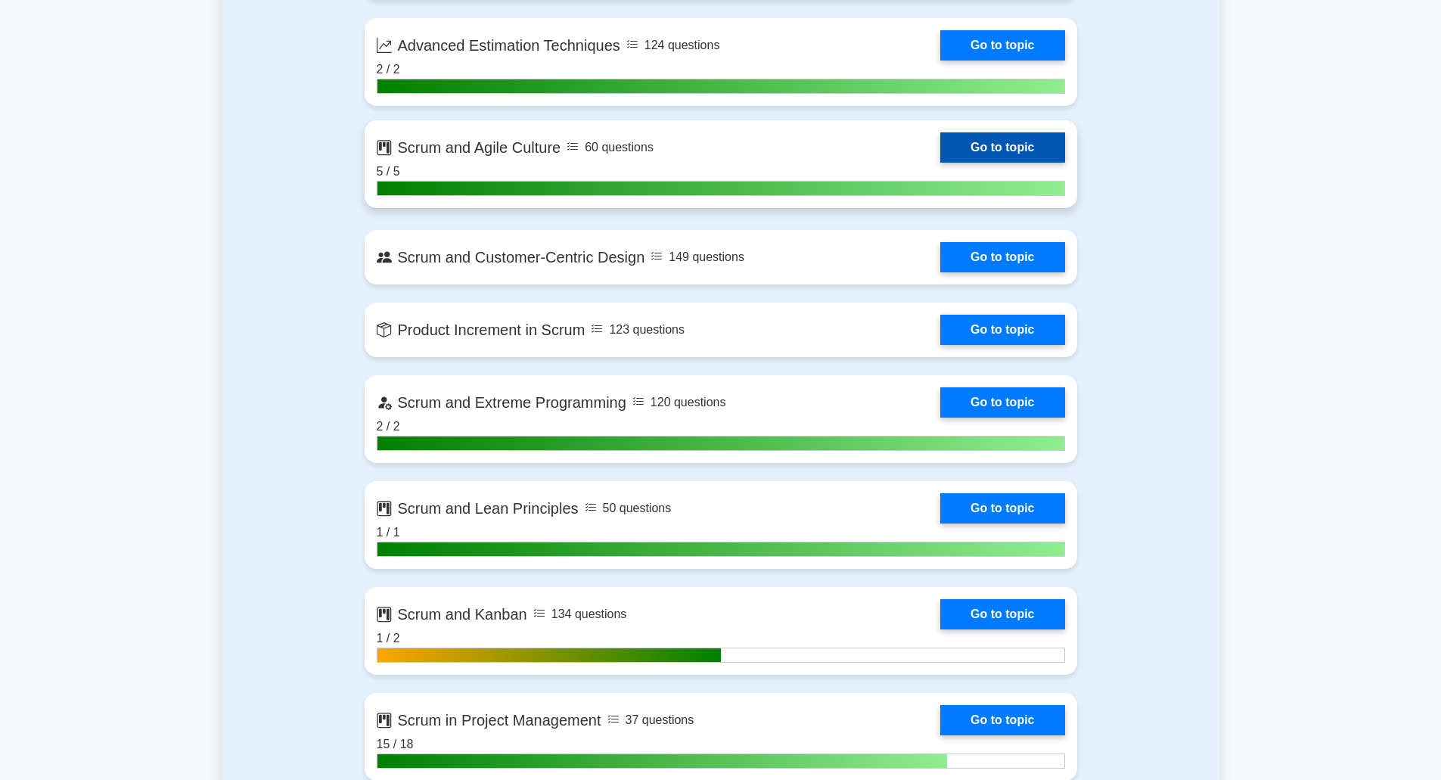
click at [995, 148] on link "Go to topic" at bounding box center [1002, 147] width 124 height 30
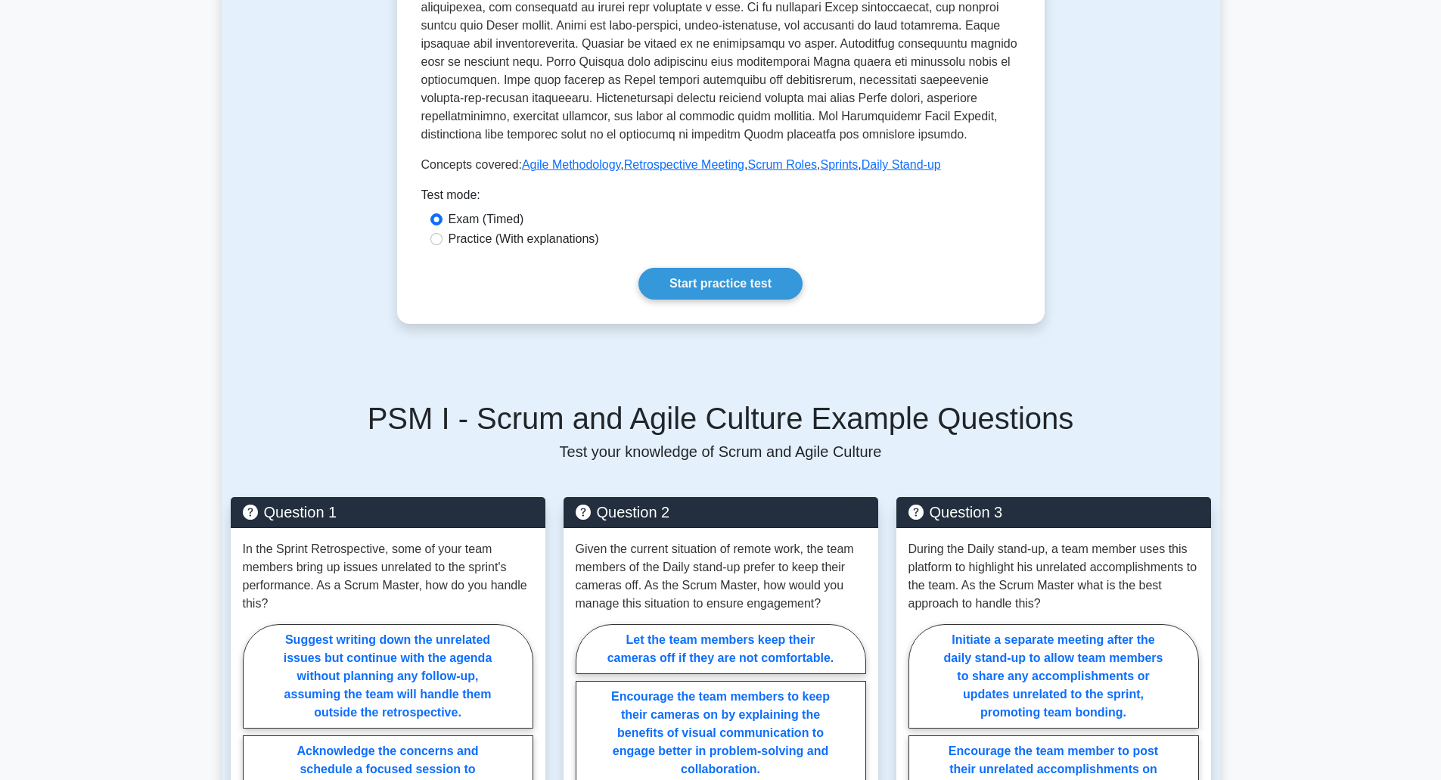
scroll to position [530, 0]
